Goal: Find specific page/section: Find specific page/section

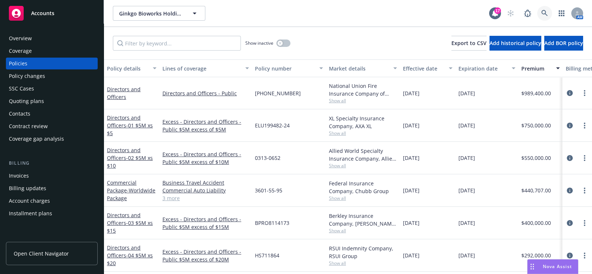
click at [540, 17] on link at bounding box center [544, 13] width 15 height 15
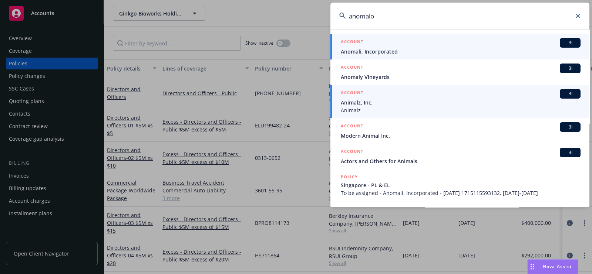
type input "anomalo"
click at [377, 104] on span "Animalz, Inc." at bounding box center [461, 103] width 240 height 8
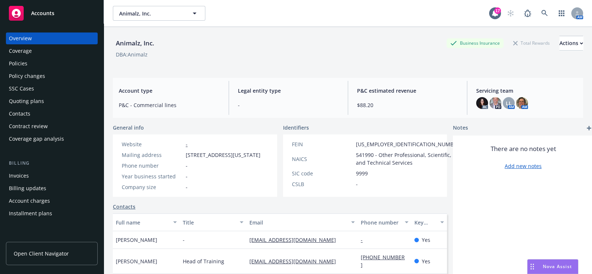
click at [51, 56] on div "Coverage" at bounding box center [52, 51] width 86 height 12
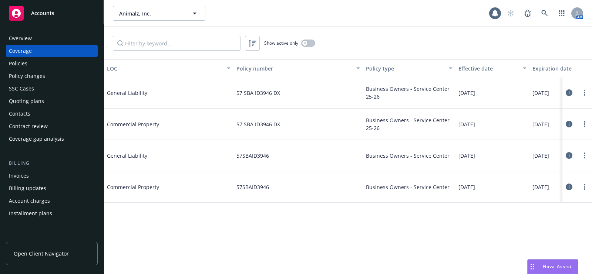
click at [44, 65] on div "Policies" at bounding box center [52, 64] width 86 height 12
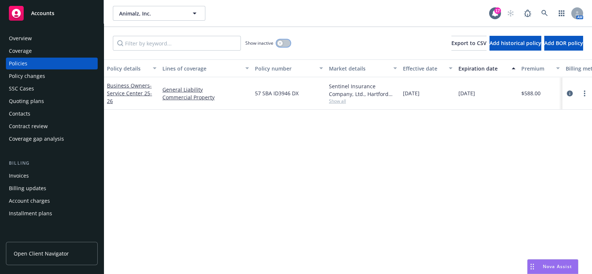
click at [286, 40] on button "button" at bounding box center [283, 43] width 14 height 7
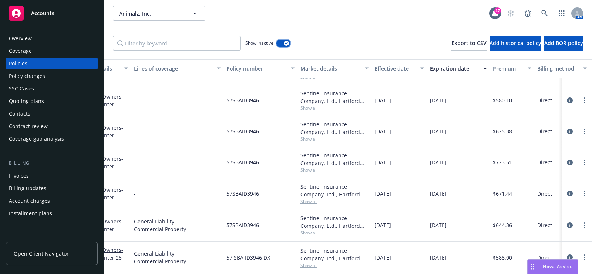
scroll to position [206, 28]
